Goal: Task Accomplishment & Management: Complete application form

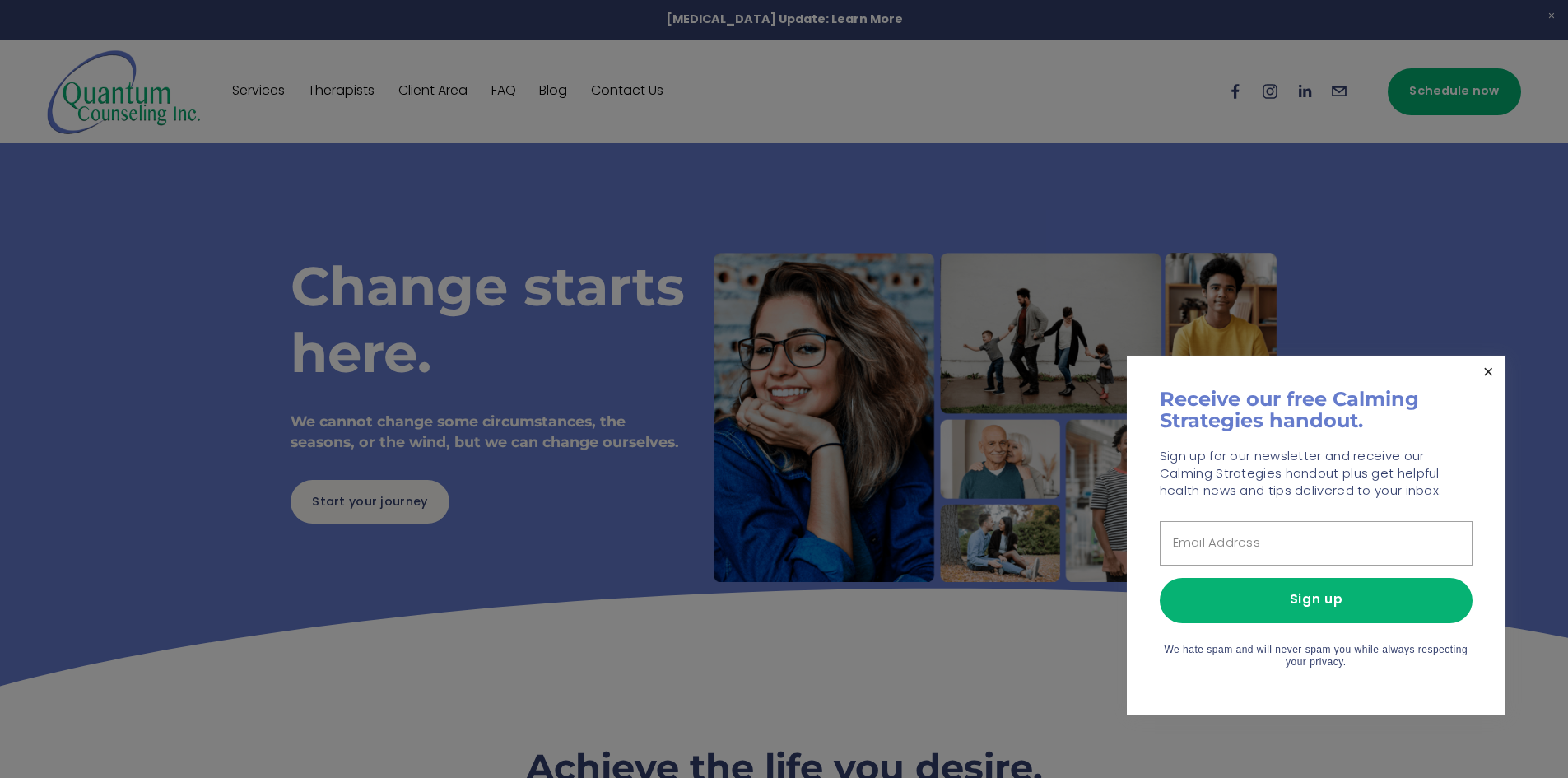
click at [1490, 370] on link "Close" at bounding box center [1488, 372] width 29 height 29
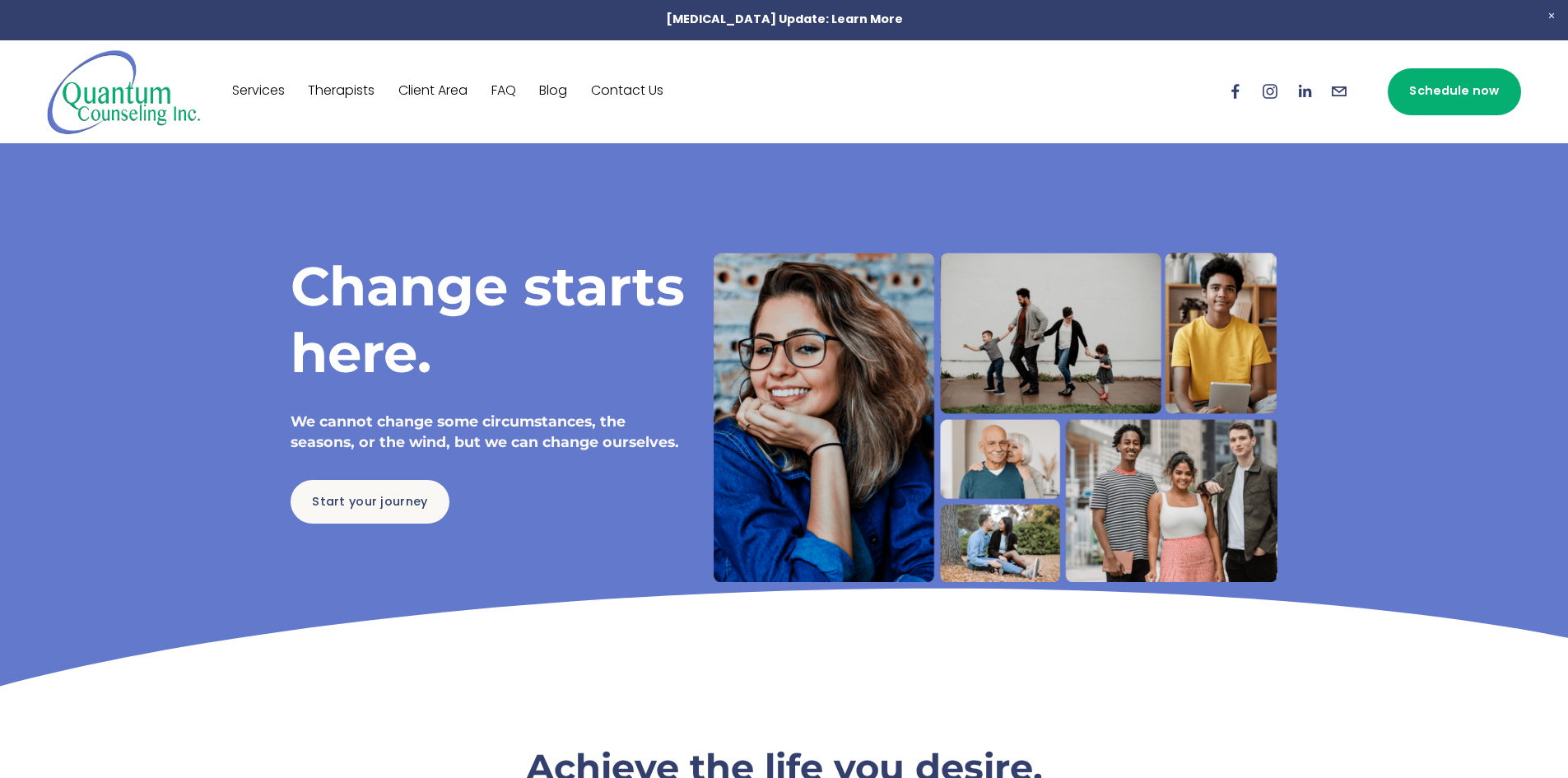
click at [631, 82] on link "Contact Us" at bounding box center [627, 91] width 72 height 26
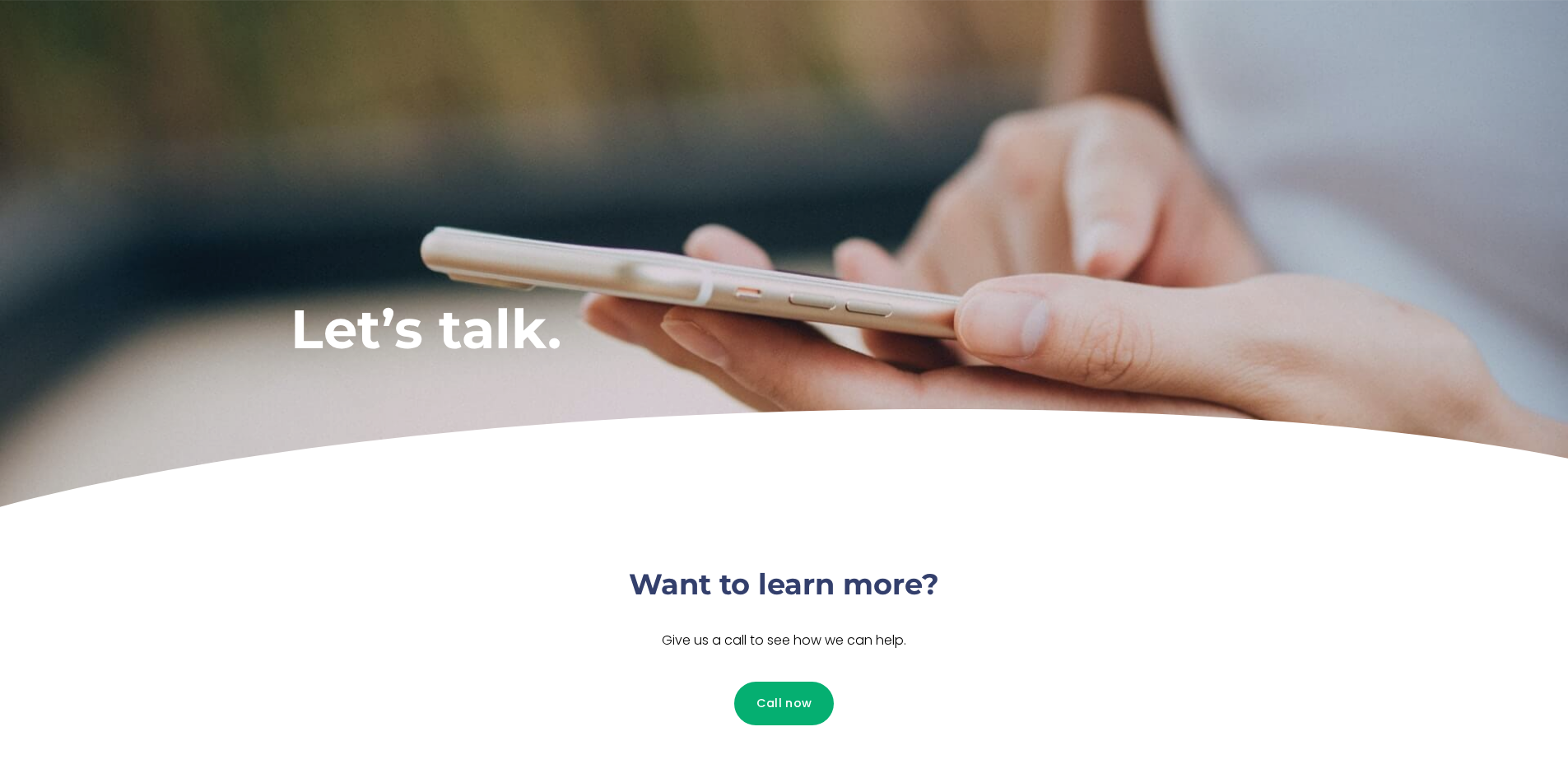
click at [584, 514] on div "Want to learn more? Give us a call to see how we can help. Call now" at bounding box center [784, 652] width 1082 height 277
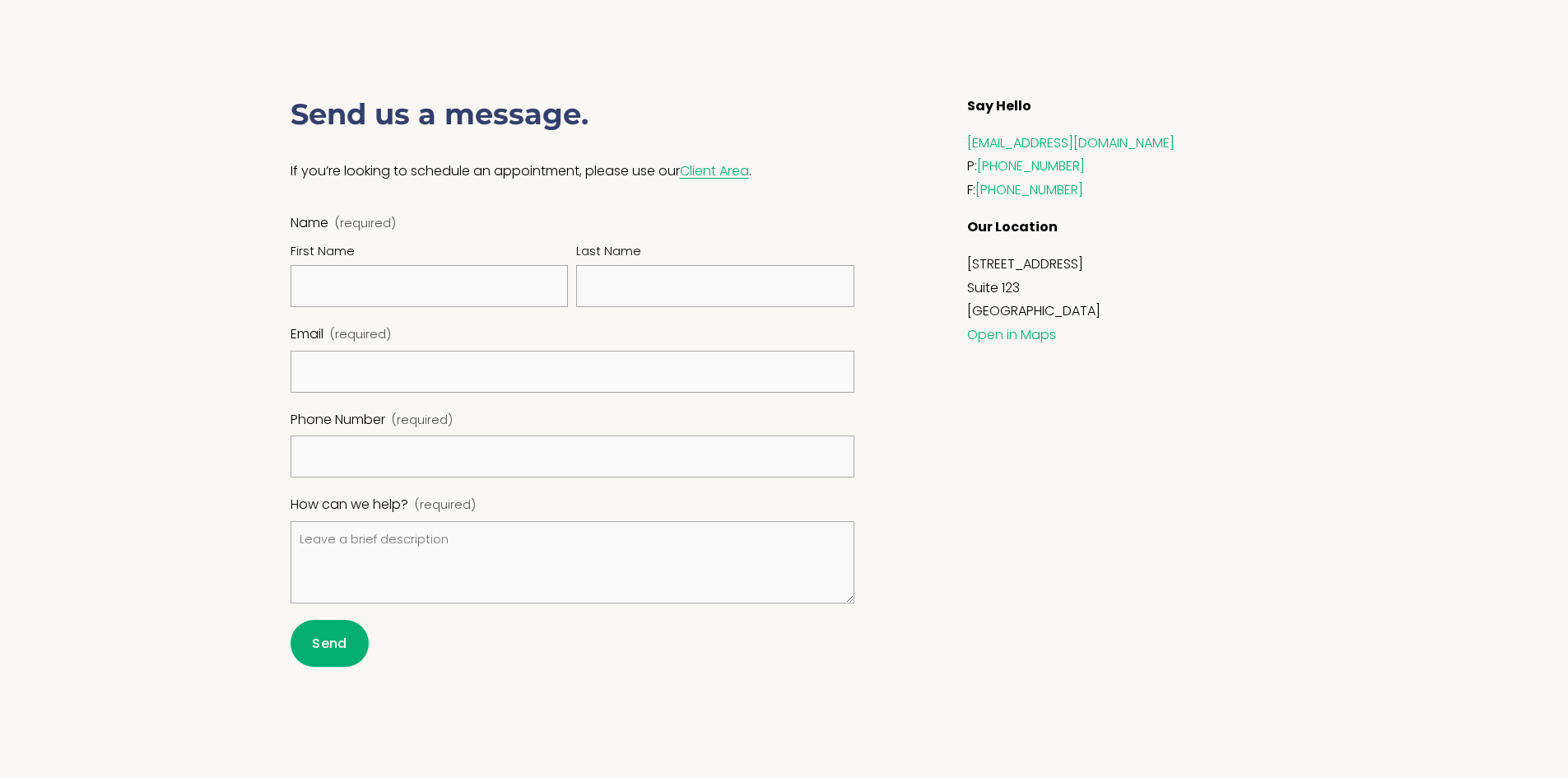
scroll to position [905, 0]
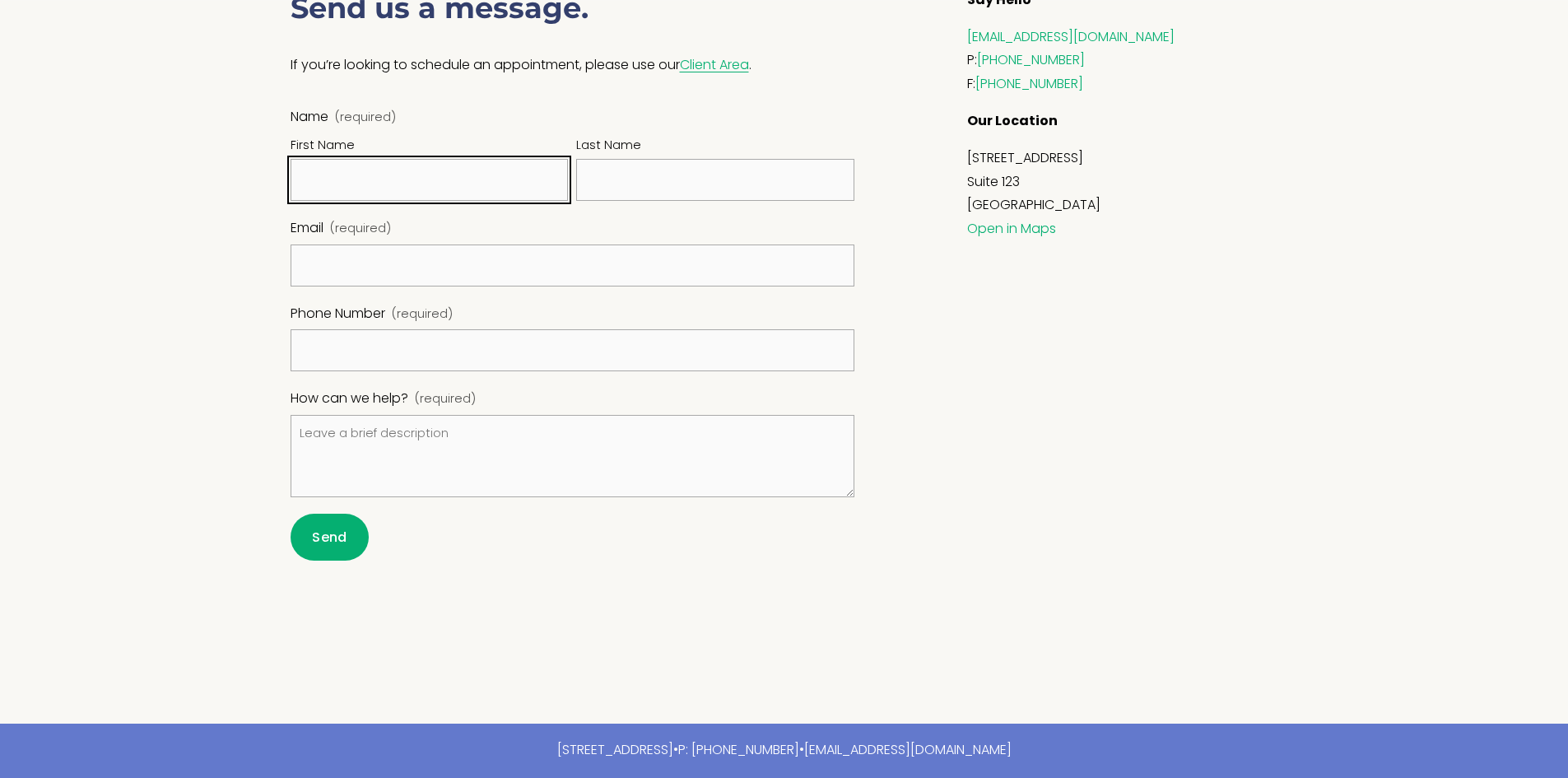
drag, startPoint x: 419, startPoint y: 176, endPoint x: 434, endPoint y: 183, distance: 16.6
click at [419, 176] on input "First Name" at bounding box center [429, 179] width 278 height 42
type input "Ben"
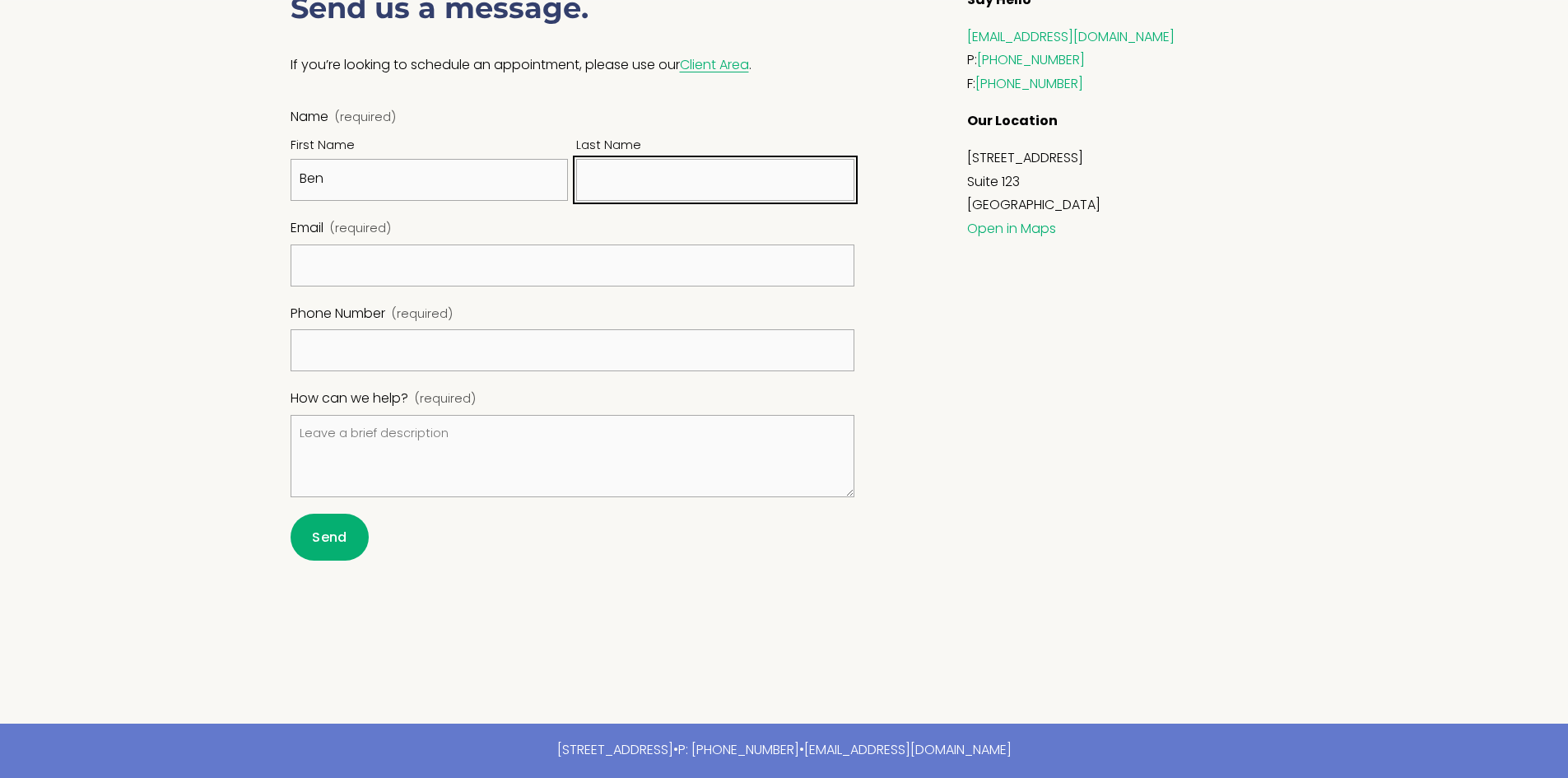
type input "Cross"
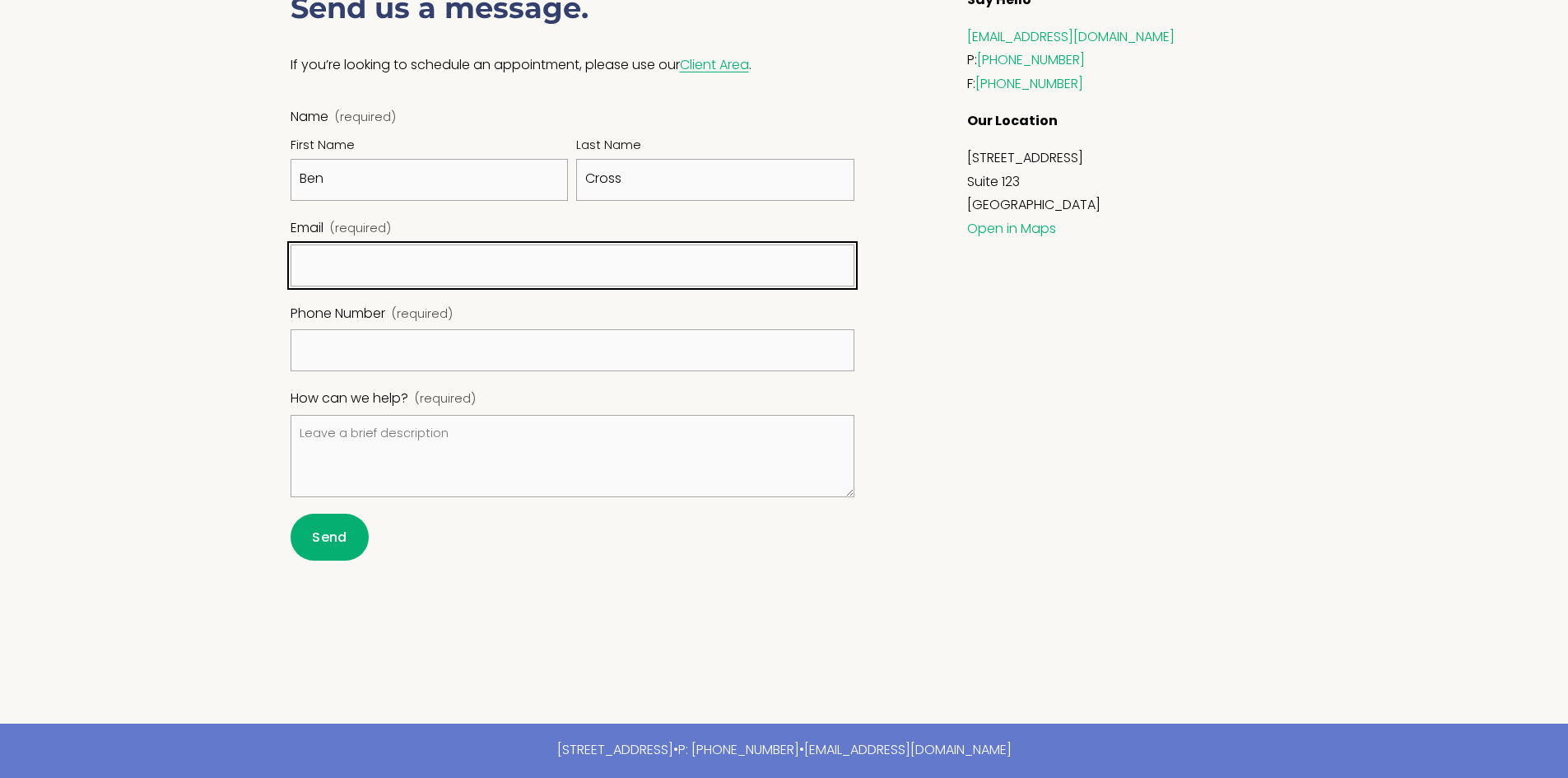
type input "ben@medsolercm.com"
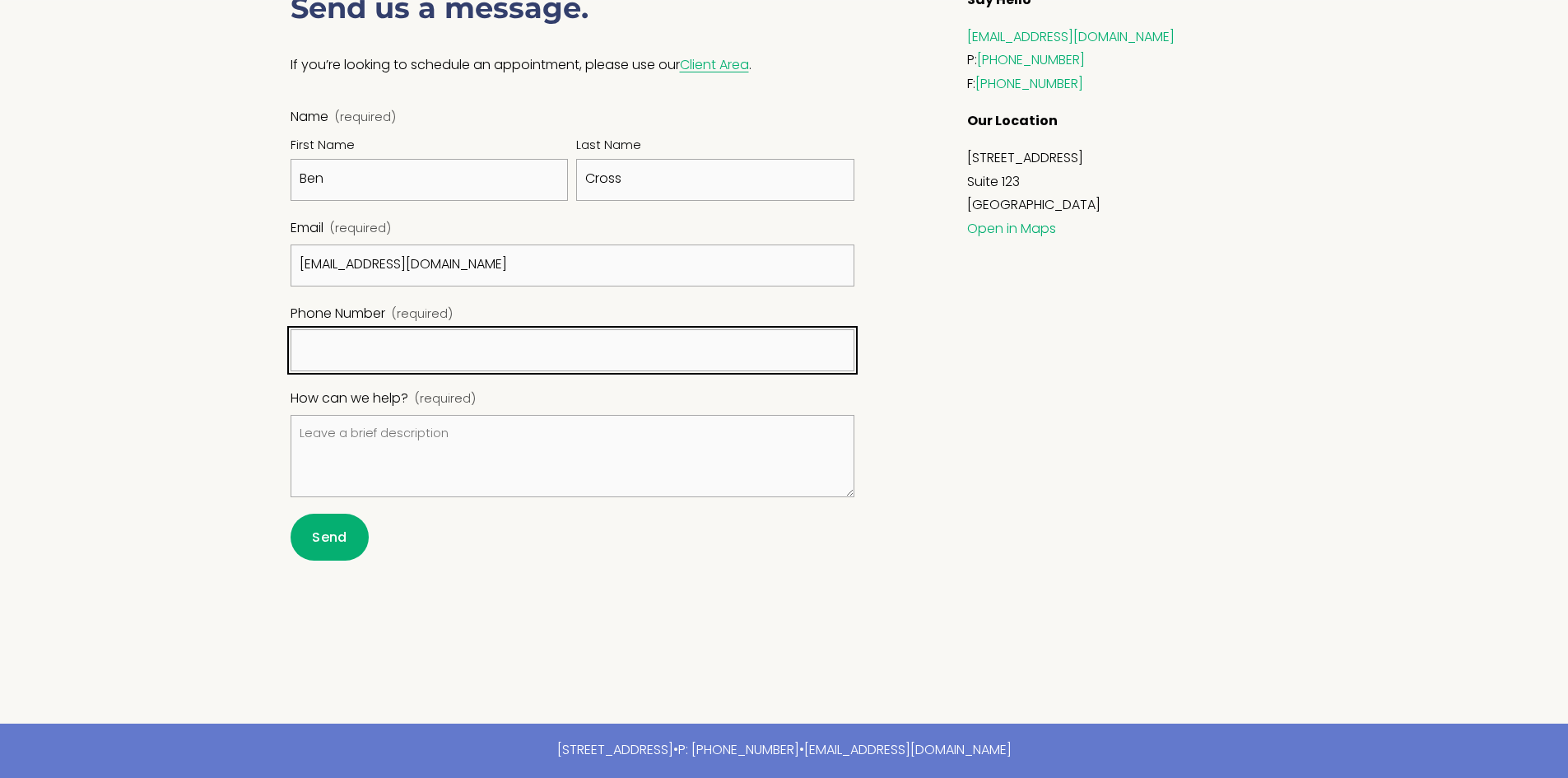
type input "(602) 760-5312"
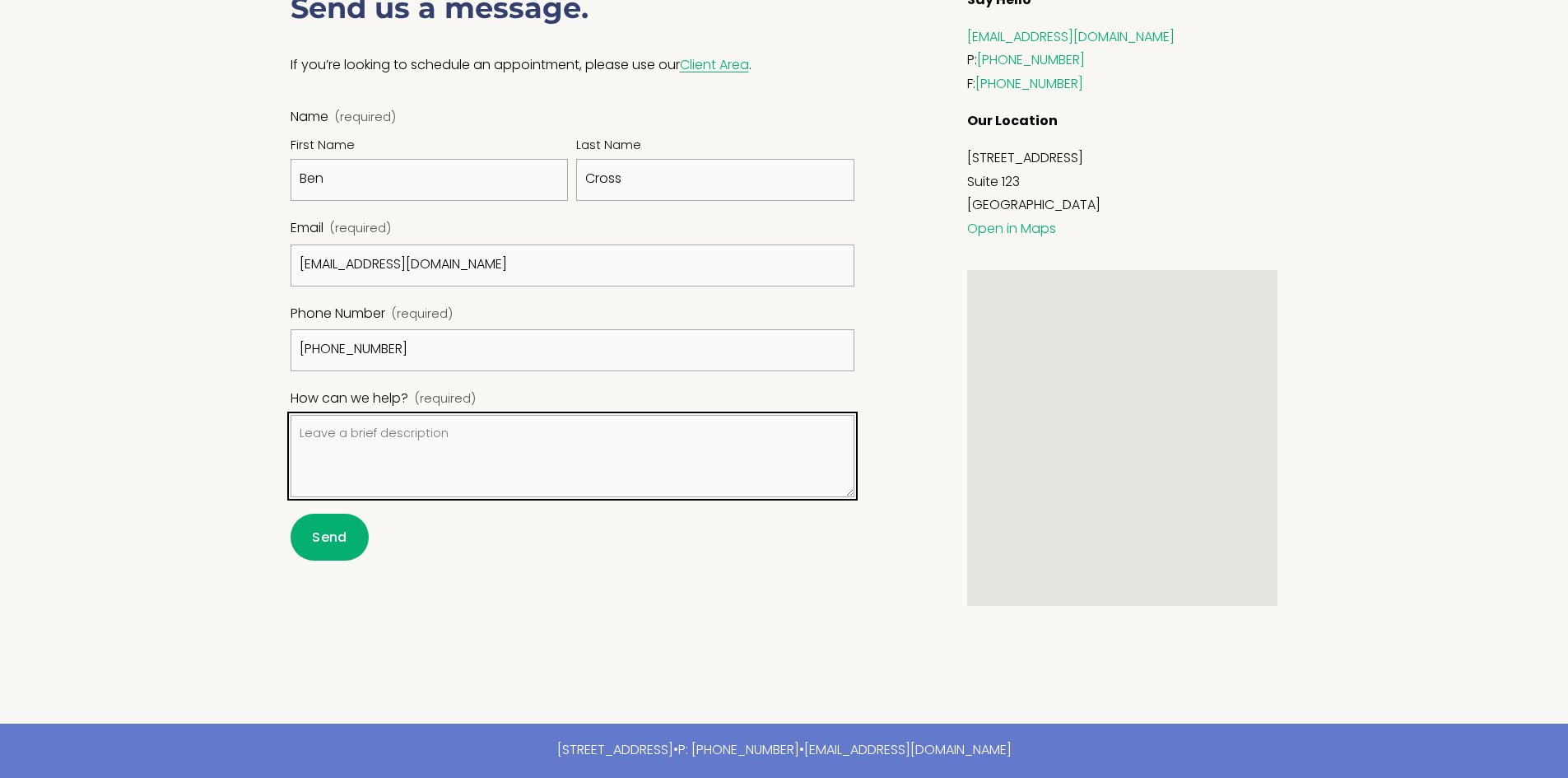
click at [312, 454] on textarea "How can we help? (required)" at bounding box center [572, 456] width 564 height 82
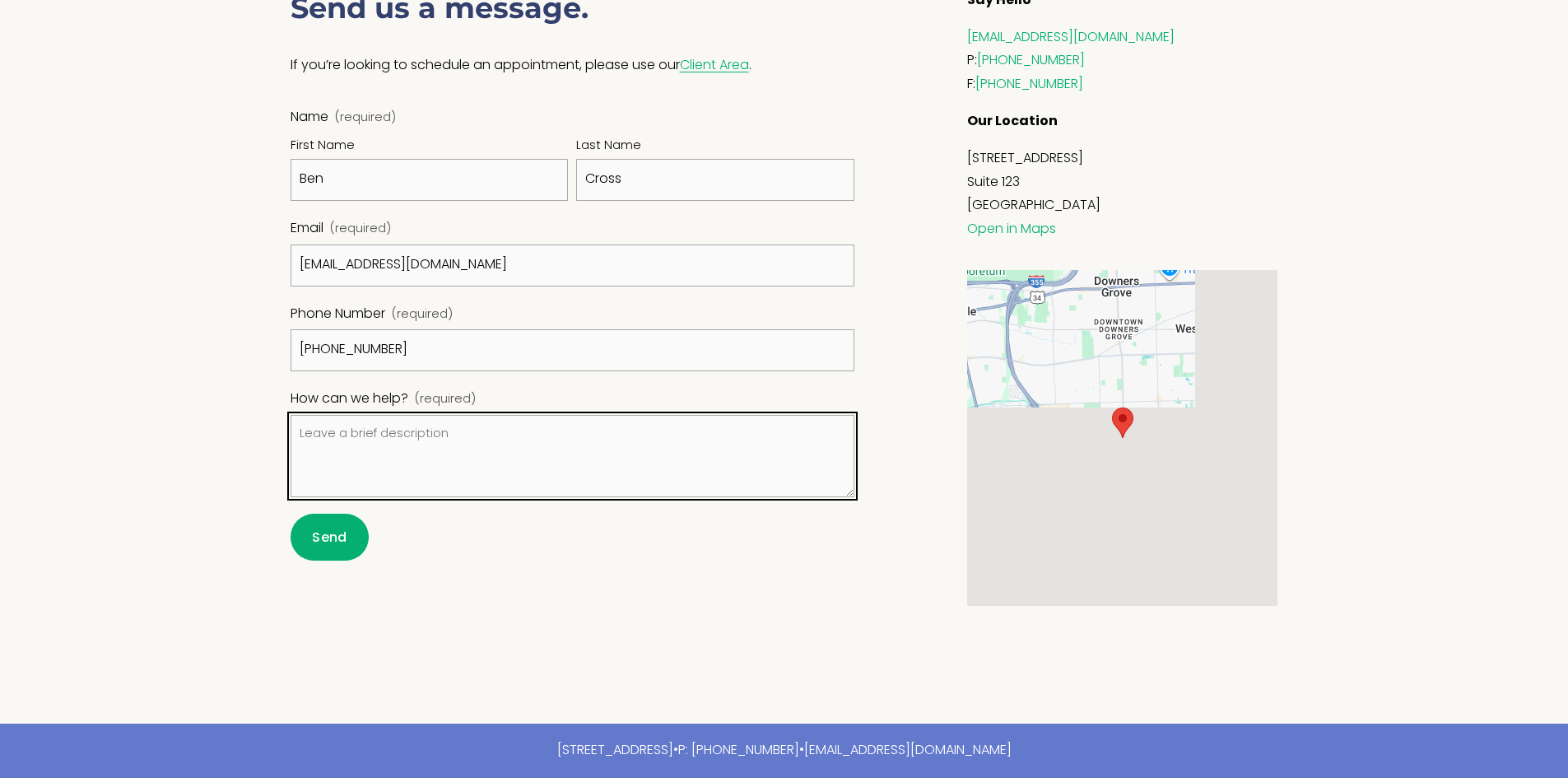
paste textarea "Hi, Are you looking to simplify insurance credentialing or streamline medical b…"
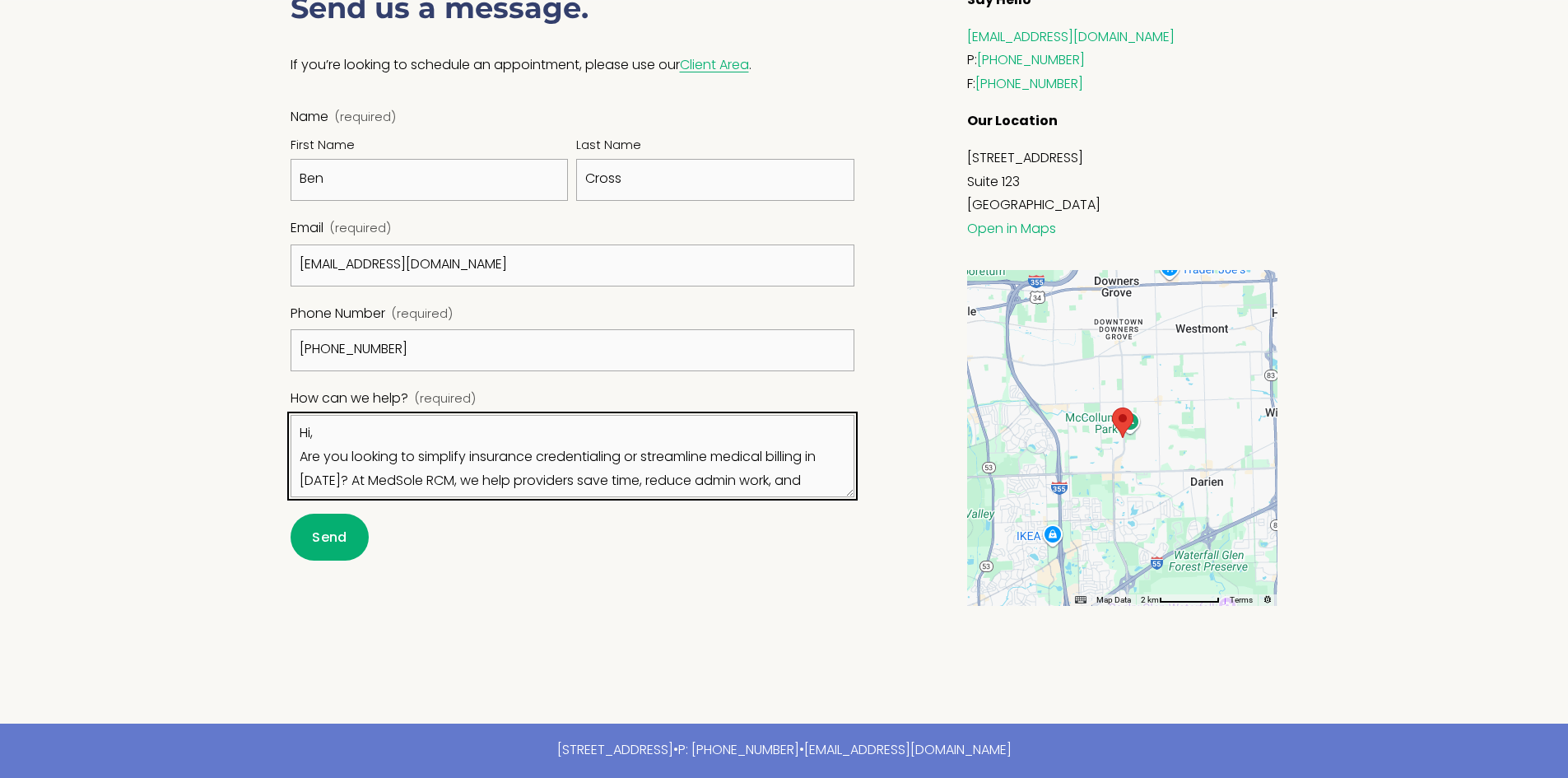
scroll to position [0, 0]
type textarea "Hi, Are you looking to simplify insurance credentialing or streamline medical b…"
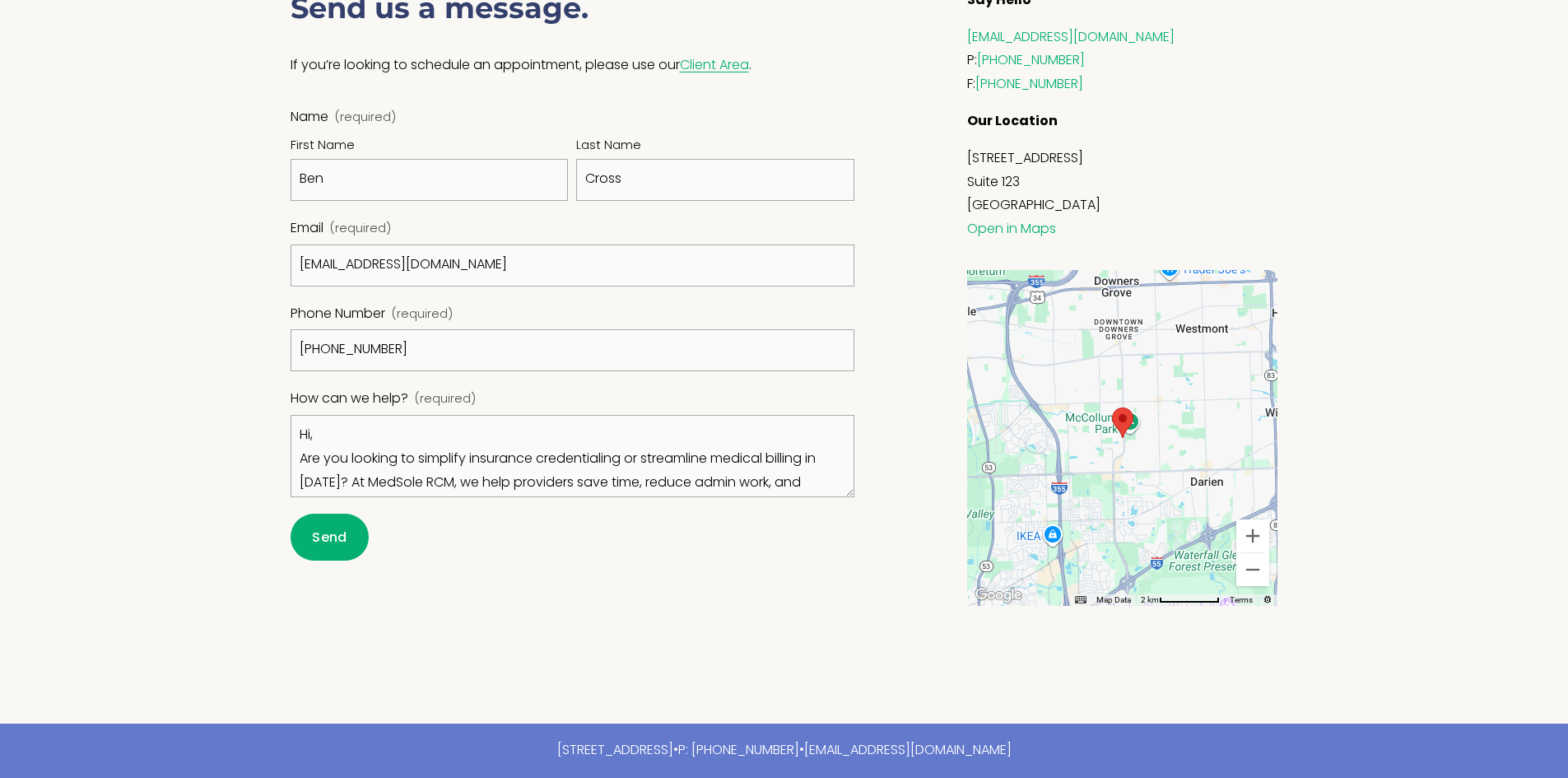
click at [353, 538] on button "Send Send" at bounding box center [330, 537] width 79 height 47
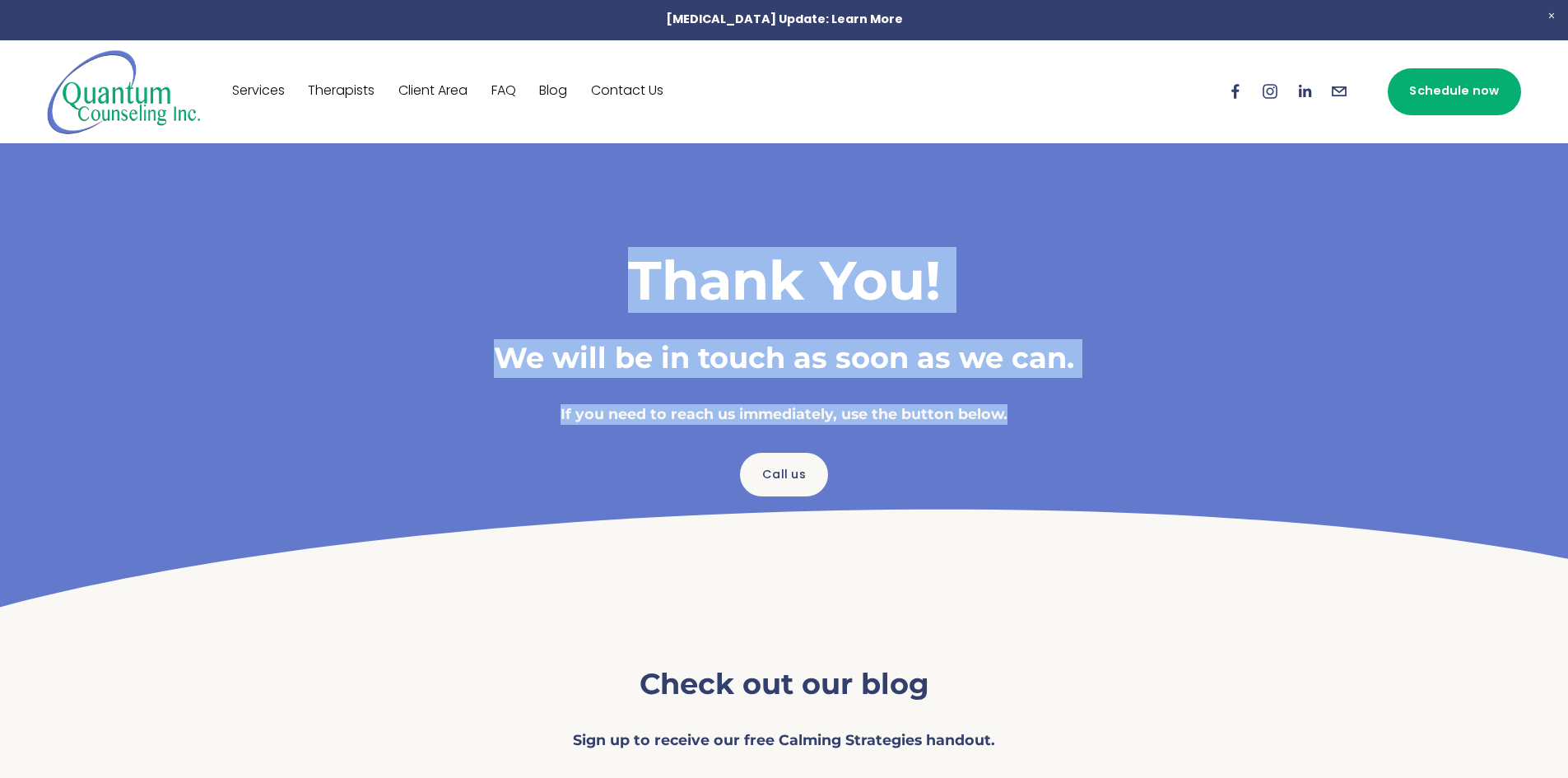
drag, startPoint x: 1097, startPoint y: 382, endPoint x: 625, endPoint y: 274, distance: 484.2
click at [627, 277] on div "Thank You! We will be in touch as soon as we can. If you need to reach us immed…" at bounding box center [784, 336] width 741 height 178
click at [607, 239] on div "Thank You! We will be in touch as soon as we can. If you need to reach us immed…" at bounding box center [784, 378] width 1082 height 470
drag, startPoint x: 607, startPoint y: 239, endPoint x: 1086, endPoint y: 427, distance: 514.6
click at [1086, 427] on div "Thank You! We will be in touch as soon as we can. If you need to reach us immed…" at bounding box center [784, 378] width 1082 height 470
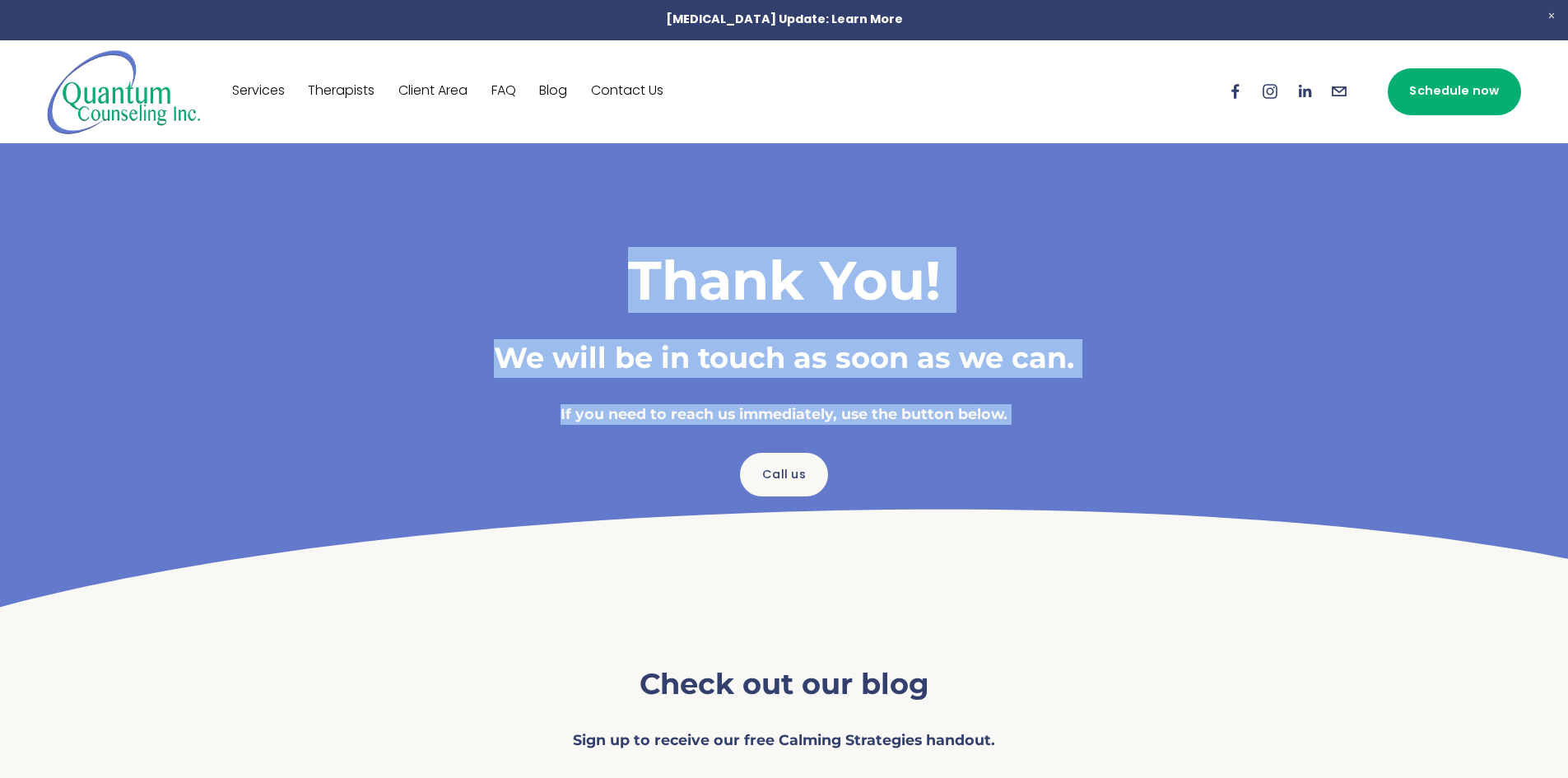
click at [1086, 427] on div "Thank You! We will be in touch as soon as we can. If you need to reach us immed…" at bounding box center [784, 343] width 769 height 192
drag, startPoint x: 1086, startPoint y: 427, endPoint x: 563, endPoint y: 235, distance: 557.1
click at [563, 235] on div "Thank You! We will be in touch as soon as we can. If you need to reach us immed…" at bounding box center [784, 378] width 1082 height 470
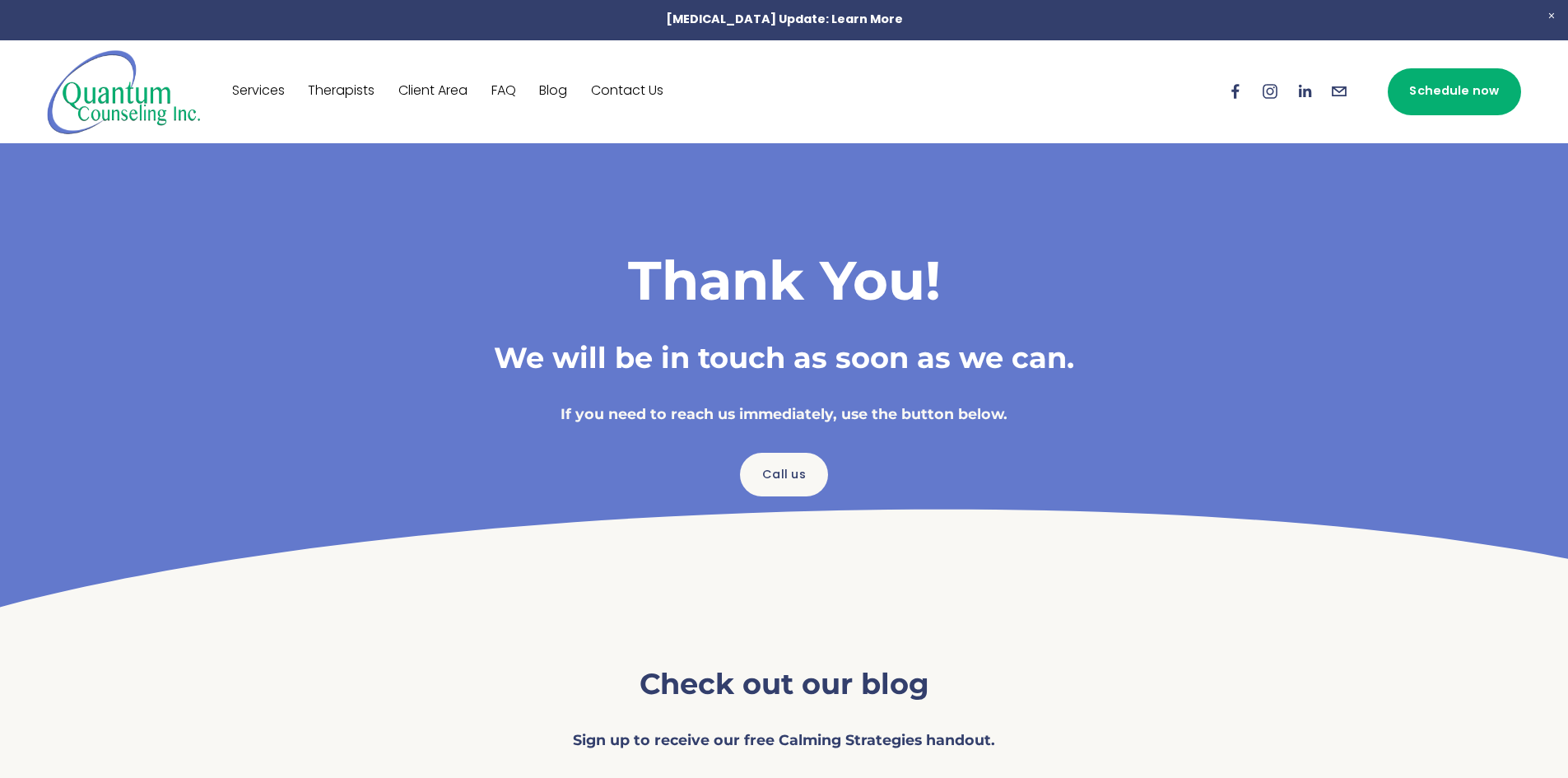
drag, startPoint x: 866, startPoint y: 370, endPoint x: 1064, endPoint y: 446, distance: 212.1
click at [1064, 446] on div "Thank You! We will be in touch as soon as we can. If you need to reach us immed…" at bounding box center [784, 378] width 1082 height 470
click at [1064, 446] on div "Call us" at bounding box center [784, 474] width 769 height 72
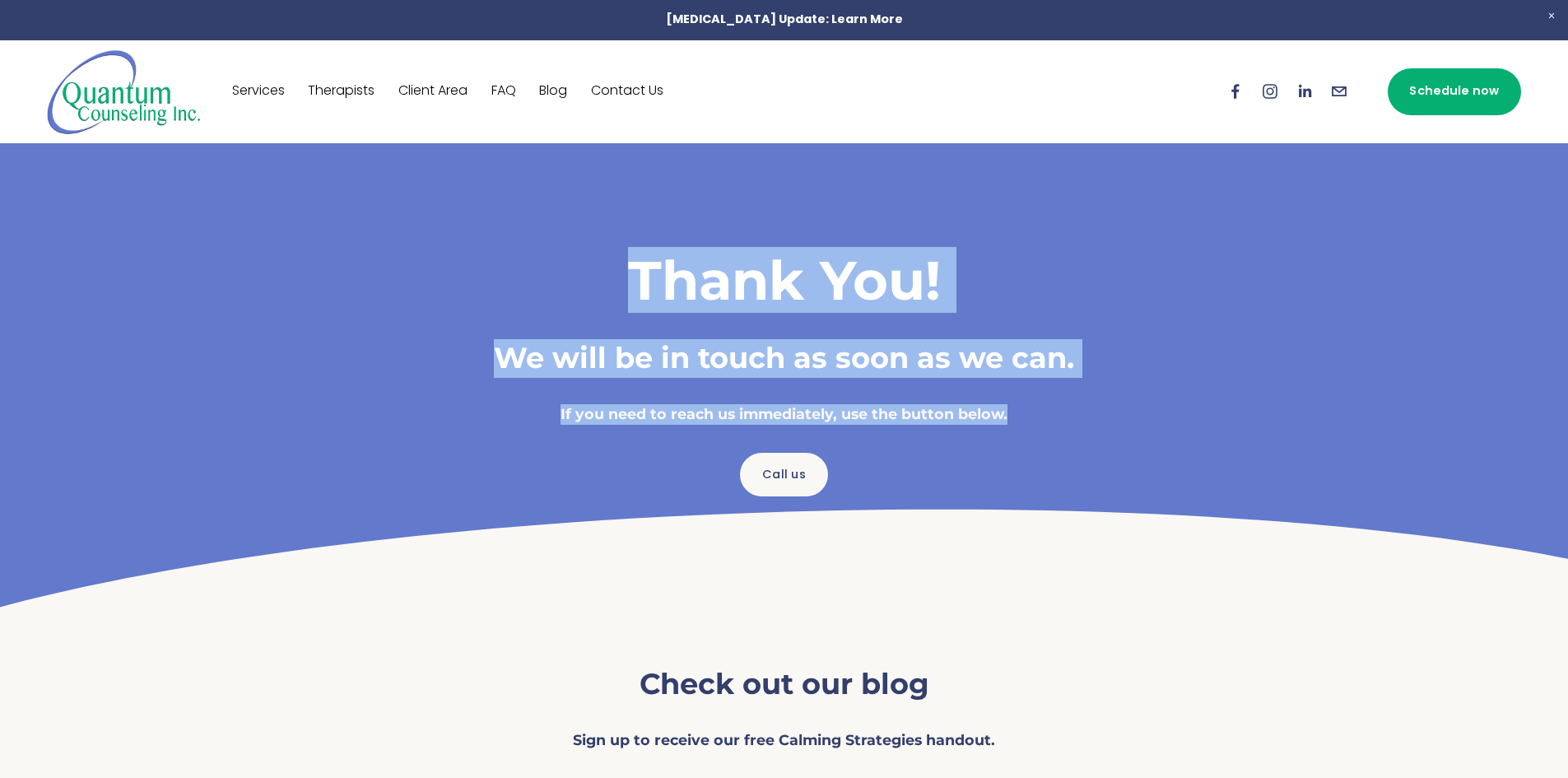
drag, startPoint x: 1048, startPoint y: 422, endPoint x: 328, endPoint y: 166, distance: 764.2
click at [328, 166] on div "Thank You! We will be in touch as soon as we can. If you need to reach us immed…" at bounding box center [784, 378] width 1082 height 470
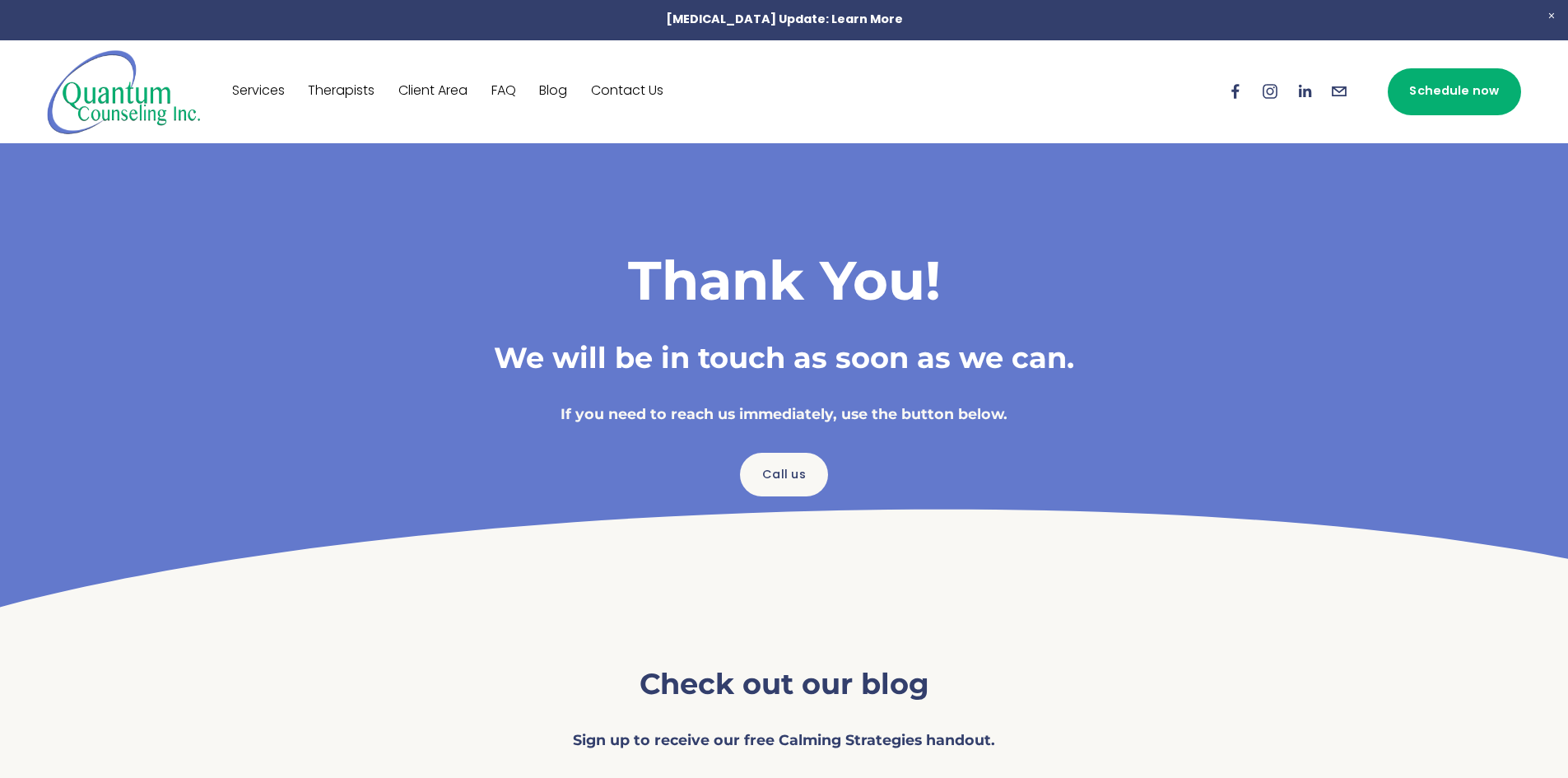
click at [328, 166] on div "Thank You! We will be in touch as soon as we can. If you need to reach us immed…" at bounding box center [784, 378] width 1082 height 470
drag, startPoint x: 494, startPoint y: 432, endPoint x: 393, endPoint y: 84, distance: 362.4
